Goal: Information Seeking & Learning: Learn about a topic

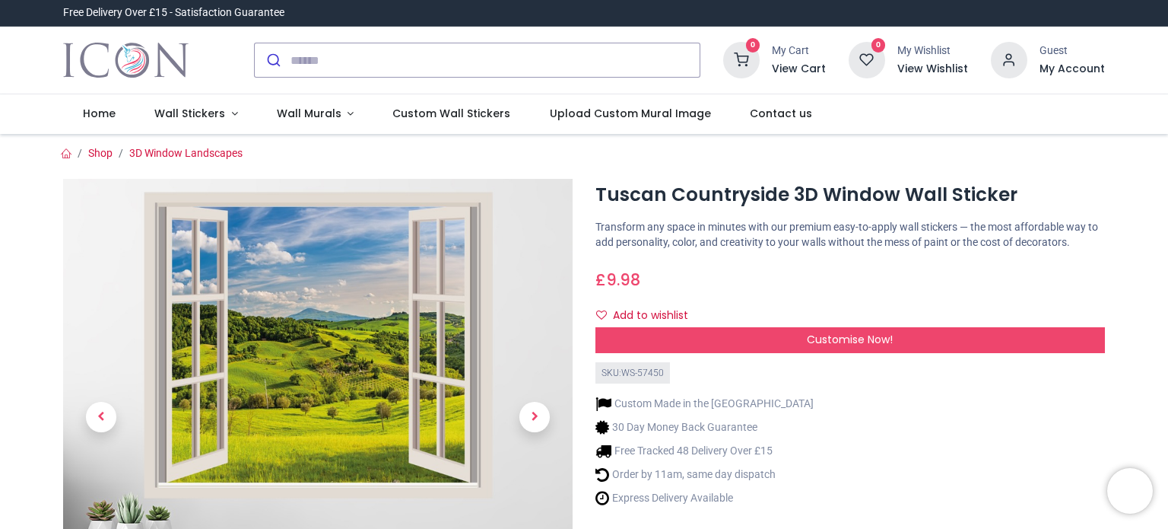
click at [319, 337] on img at bounding box center [318, 434] width 510 height 510
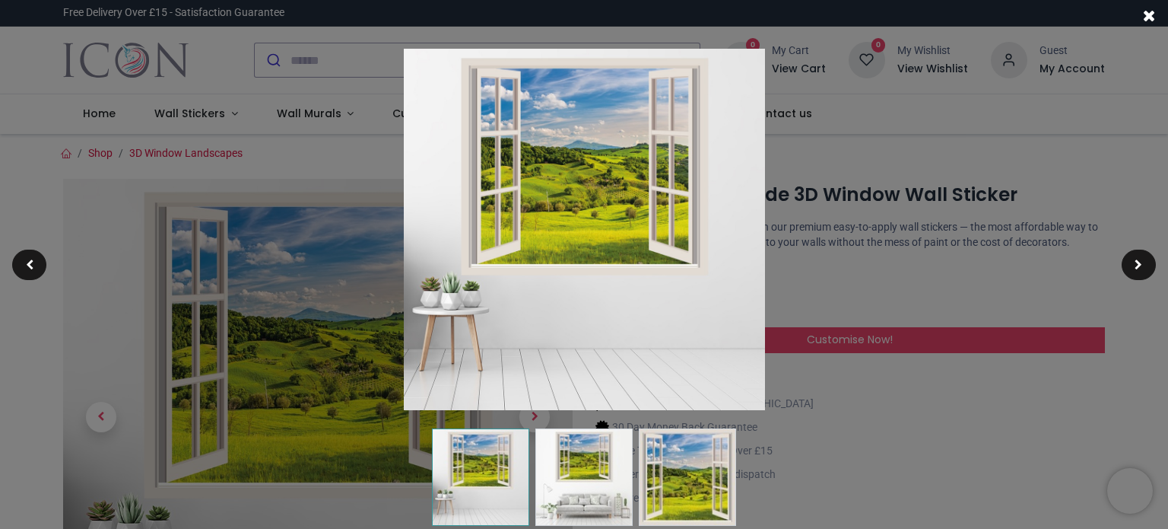
click at [670, 157] on img at bounding box center [584, 229] width 361 height 361
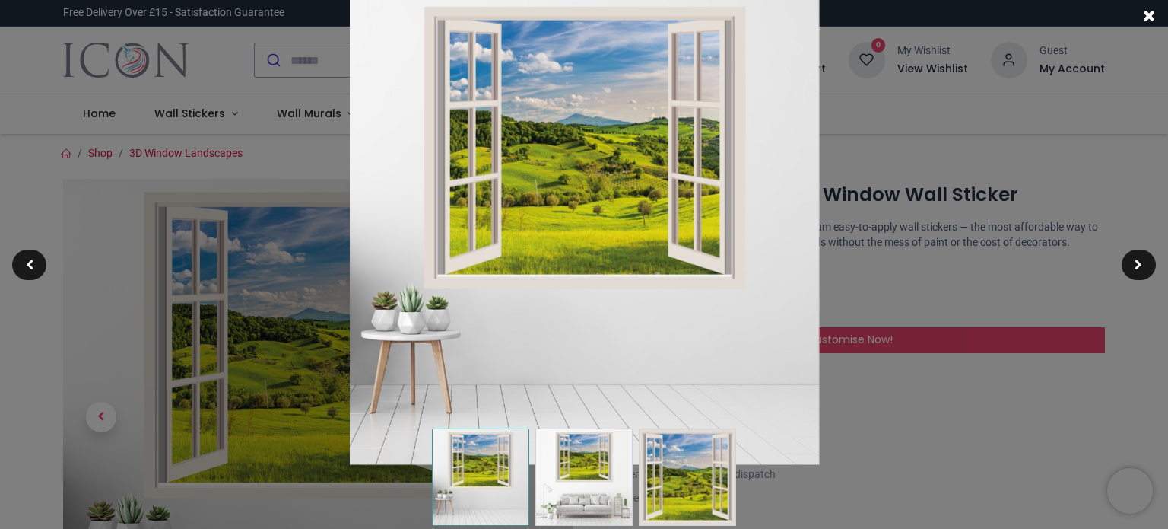
click at [670, 157] on img at bounding box center [584, 230] width 470 height 470
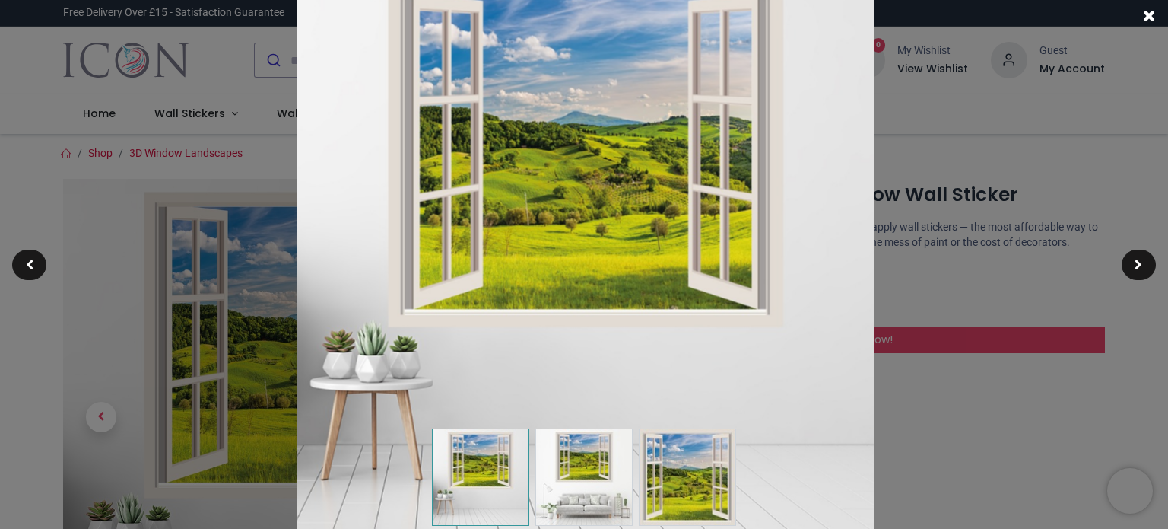
click at [853, 109] on img at bounding box center [585, 254] width 578 height 578
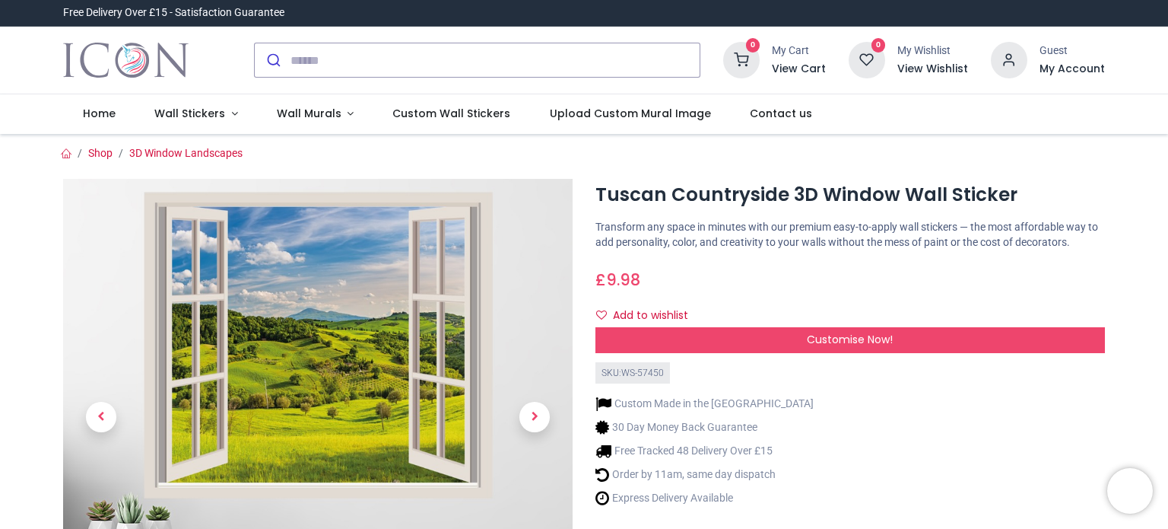
click at [525, 306] on link at bounding box center [535, 416] width 76 height 333
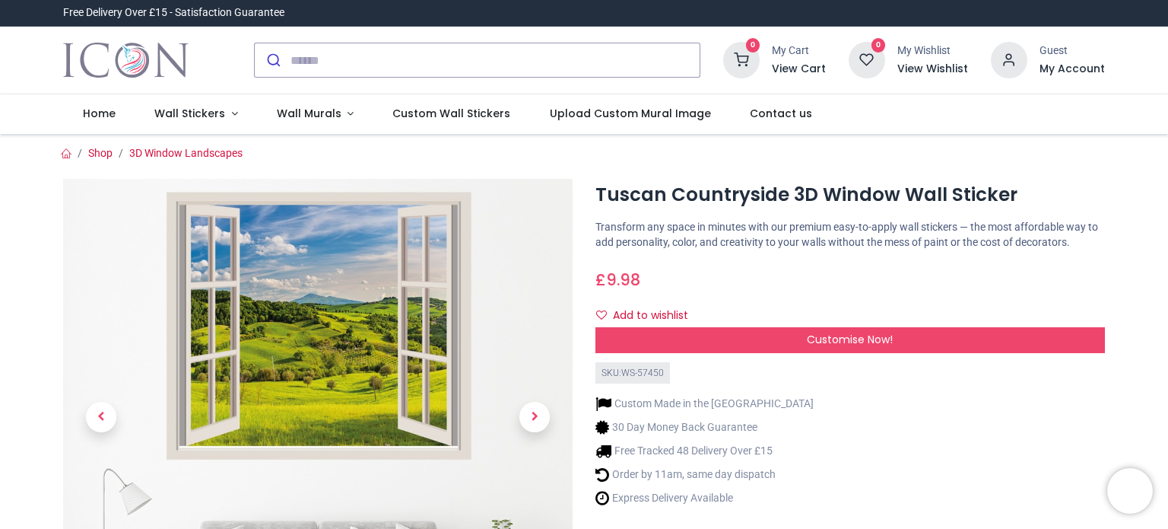
click at [525, 306] on link at bounding box center [535, 416] width 76 height 333
